Goal: Information Seeking & Learning: Learn about a topic

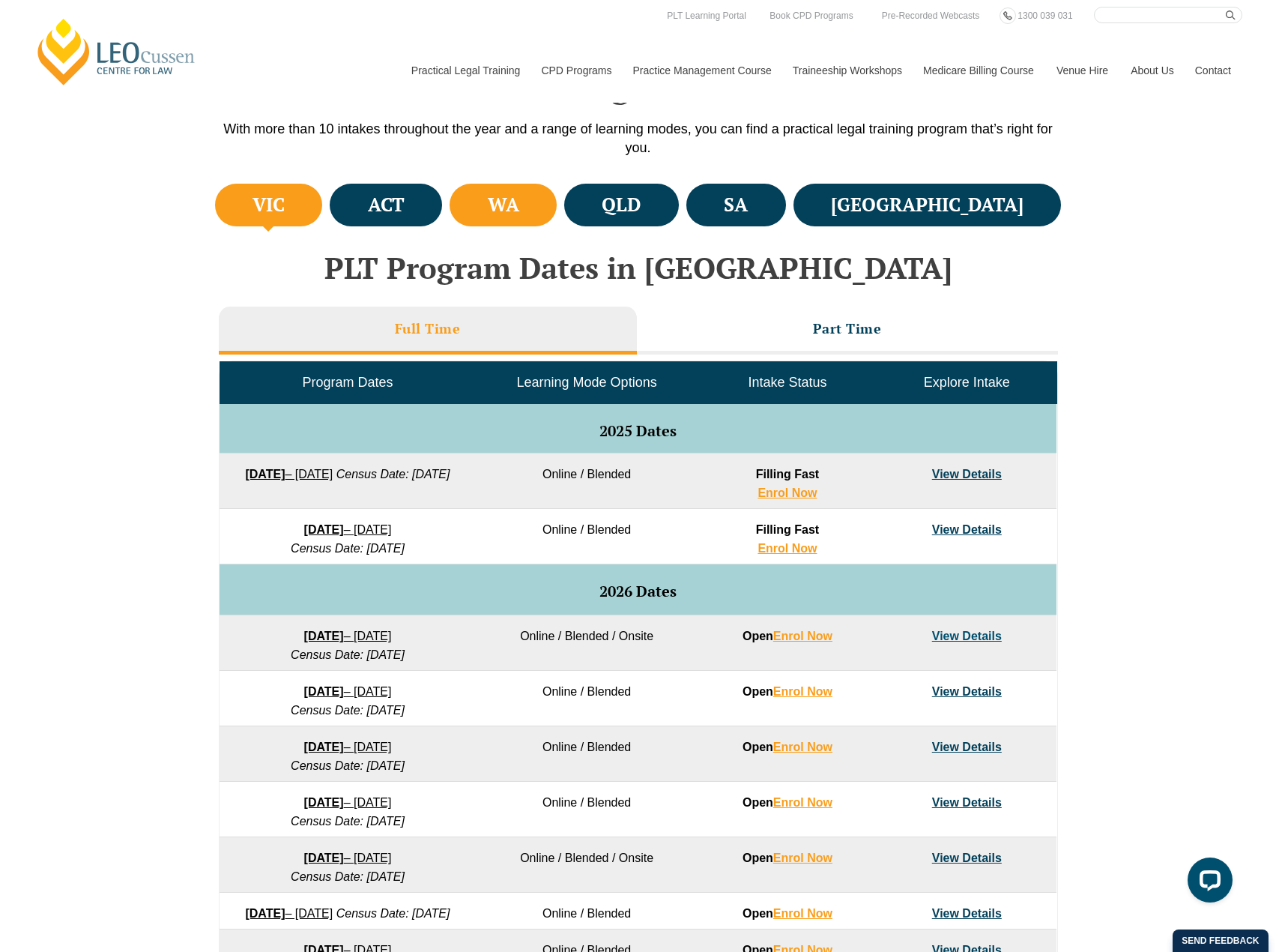
click at [519, 206] on h4 "WA" at bounding box center [503, 205] width 32 height 25
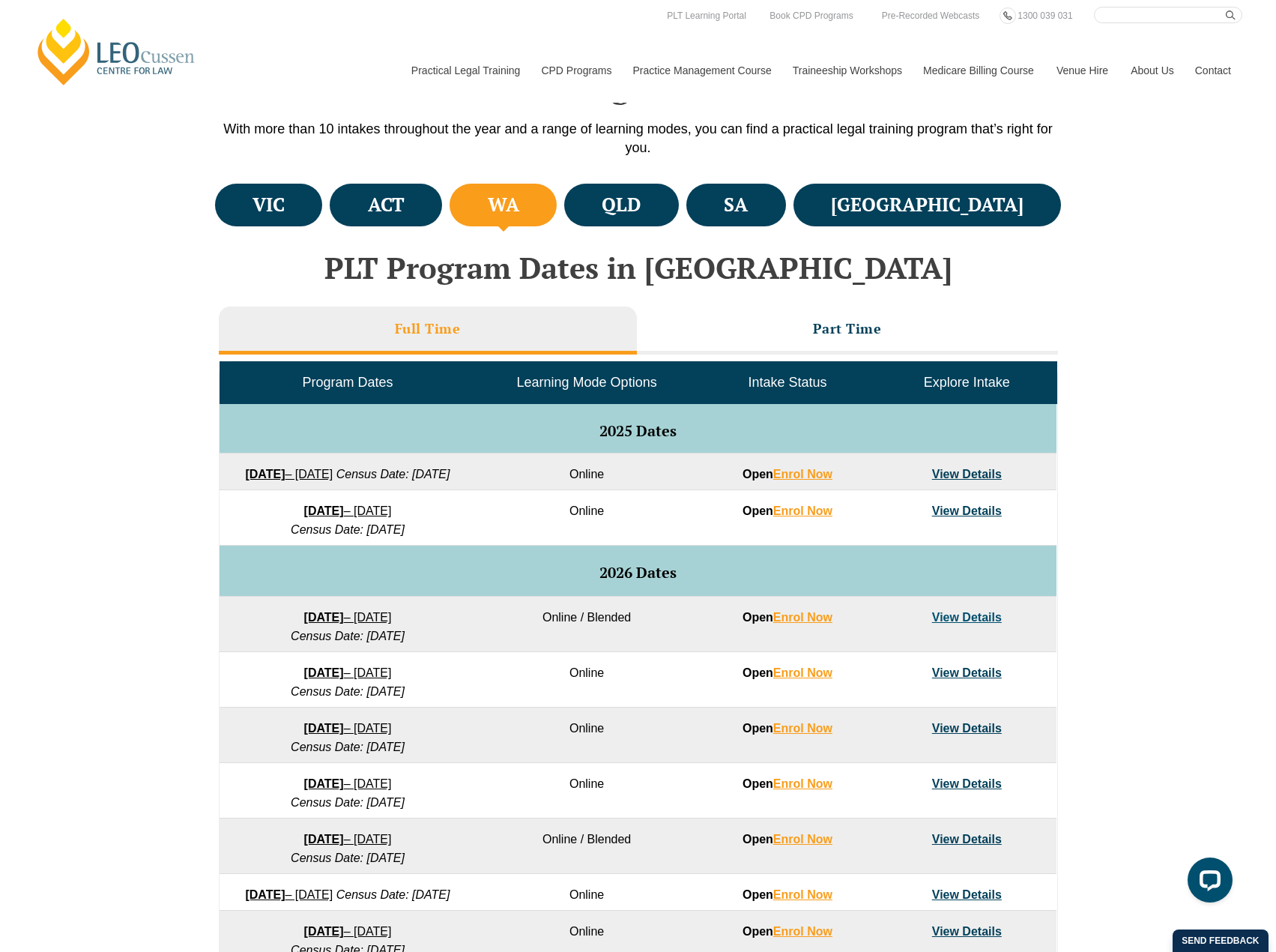
click at [374, 624] on link "27 January 2026 – 12 June 2026" at bounding box center [348, 617] width 88 height 13
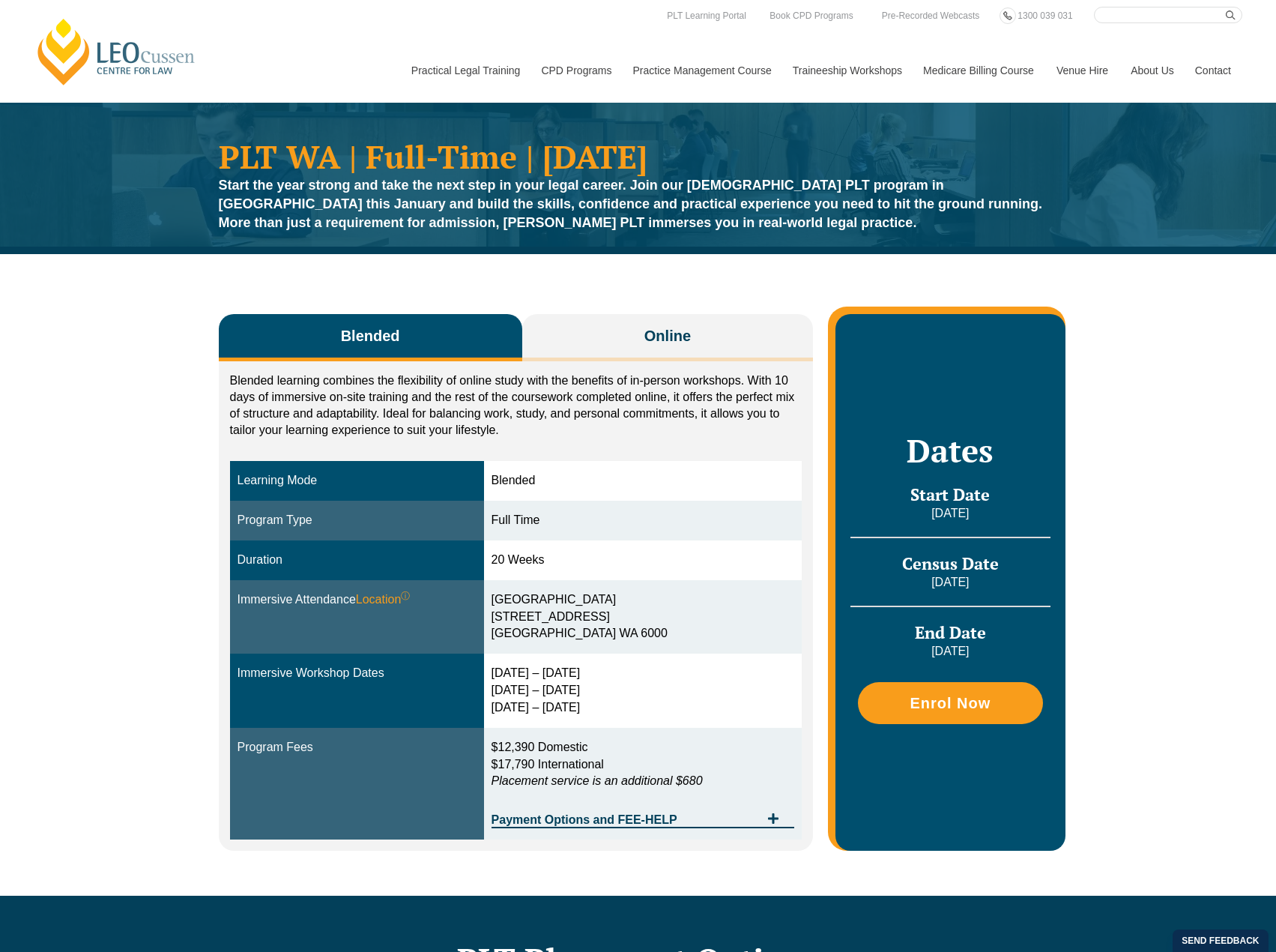
drag, startPoint x: 495, startPoint y: 614, endPoint x: 608, endPoint y: 630, distance: 114.1
click at [629, 622] on td "[GEOGRAPHIC_DATA] [STREET_ADDRESS]" at bounding box center [642, 617] width 318 height 74
